Goal: Check status: Check status

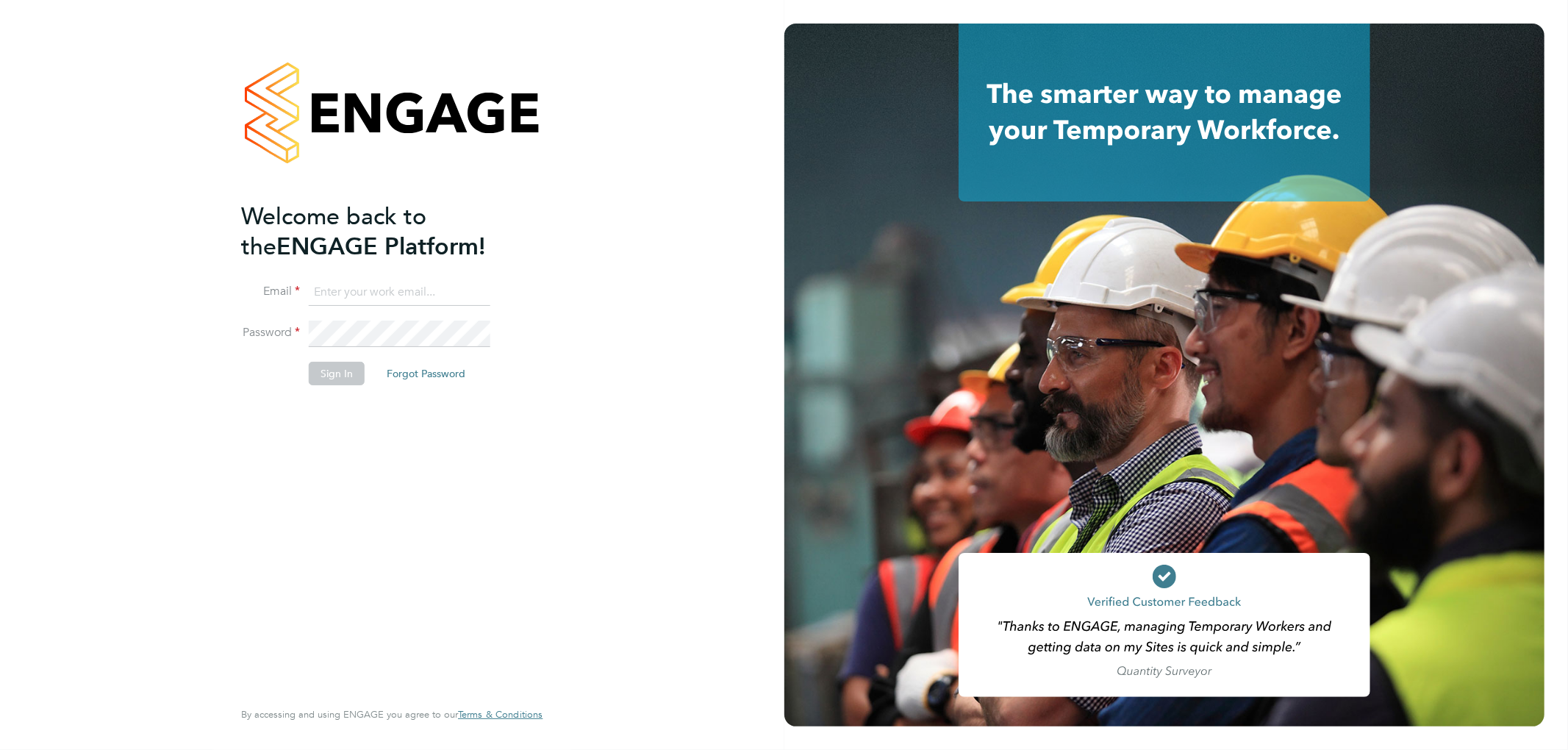
type input "[PERSON_NAME][EMAIL_ADDRESS][PERSON_NAME][DOMAIN_NAME]"
click at [331, 365] on button "Sign In" at bounding box center [337, 374] width 56 height 23
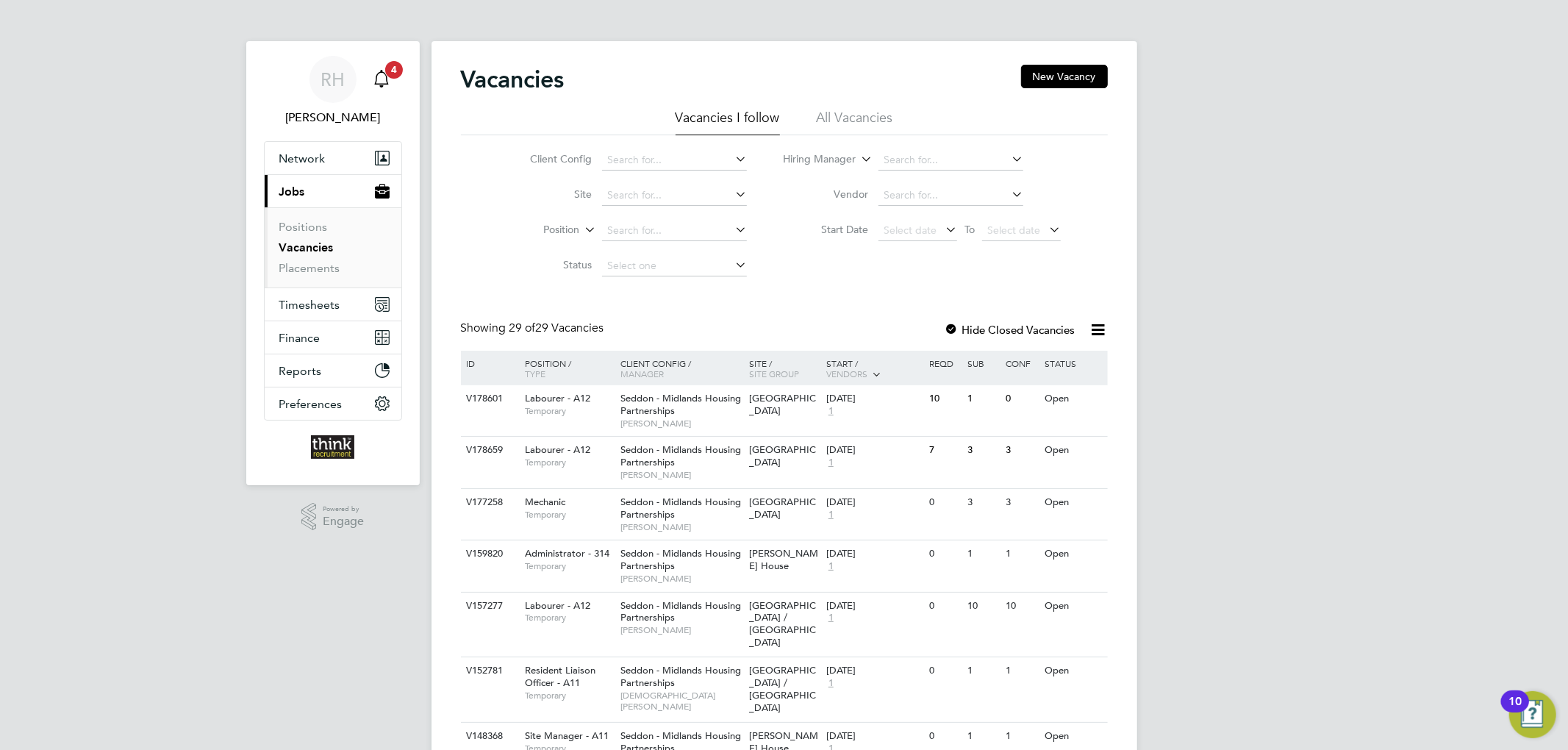
click at [374, 77] on icon "Main navigation" at bounding box center [381, 79] width 17 height 17
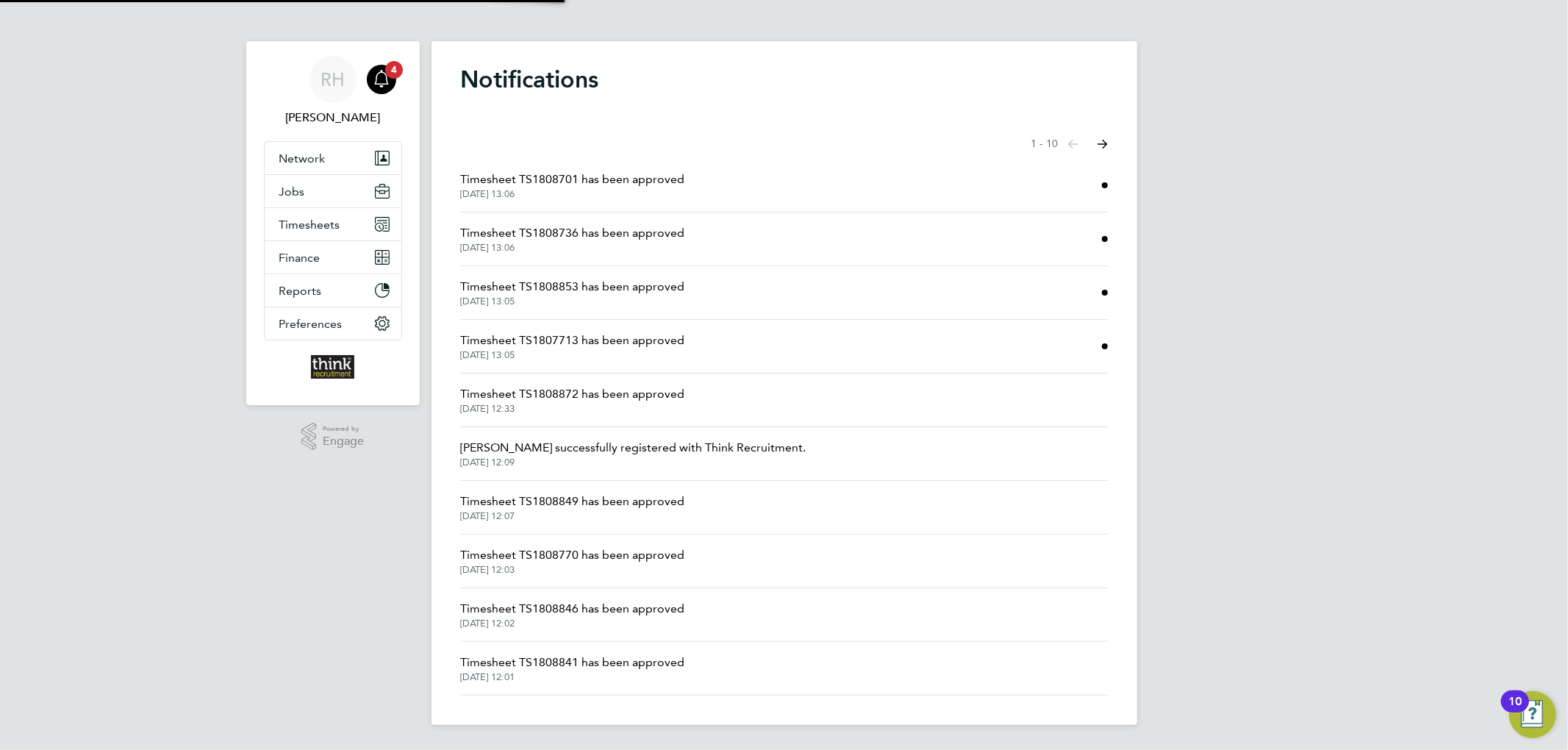
click at [551, 183] on span "Timesheet TS1808701 has been approved" at bounding box center [573, 179] width 224 height 17
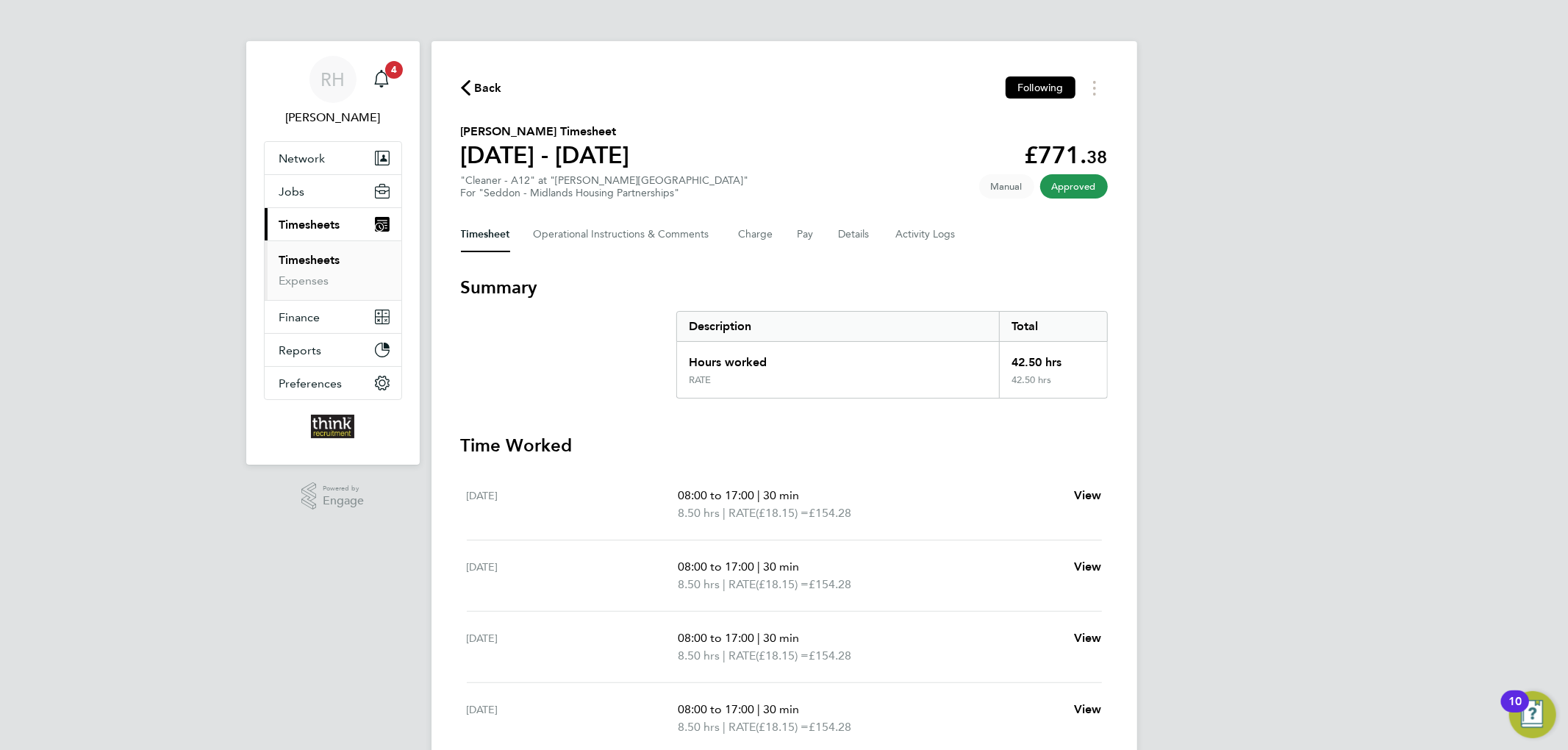
click at [491, 91] on span "Back" at bounding box center [489, 88] width 27 height 17
